Goal: Task Accomplishment & Management: Manage account settings

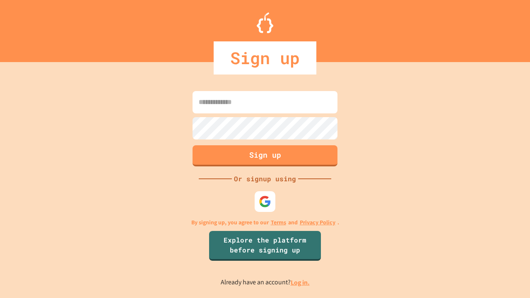
click at [301, 282] on link "Log in." at bounding box center [300, 282] width 19 height 9
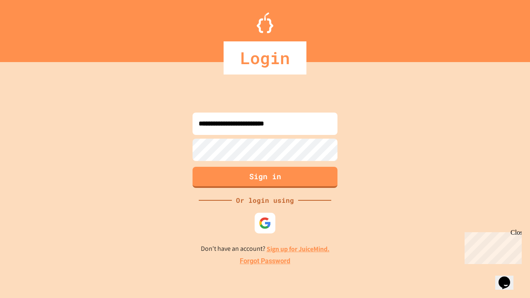
type input "**********"
